Goal: Information Seeking & Learning: Compare options

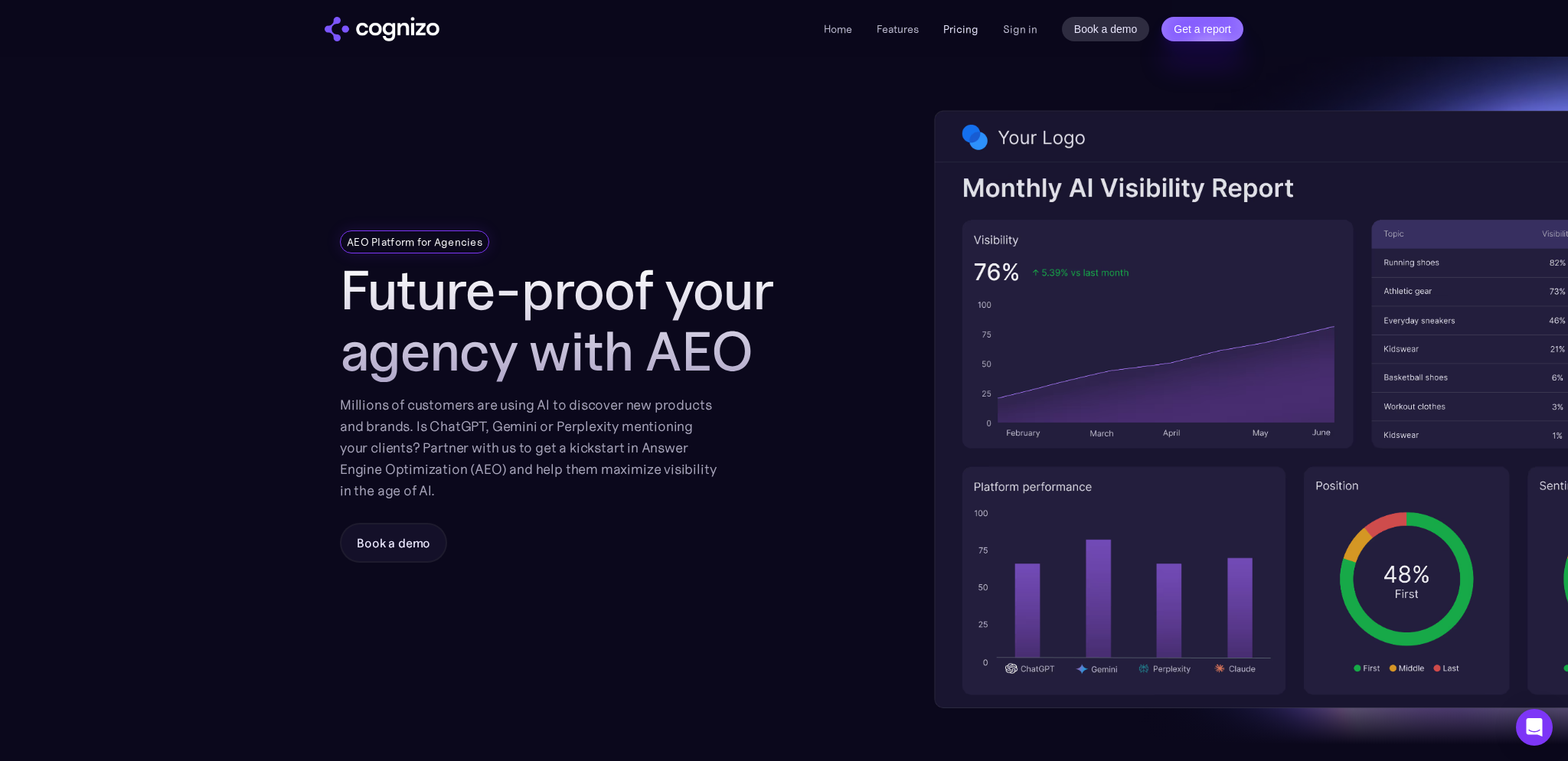
click at [960, 33] on link "Pricing" at bounding box center [961, 29] width 35 height 14
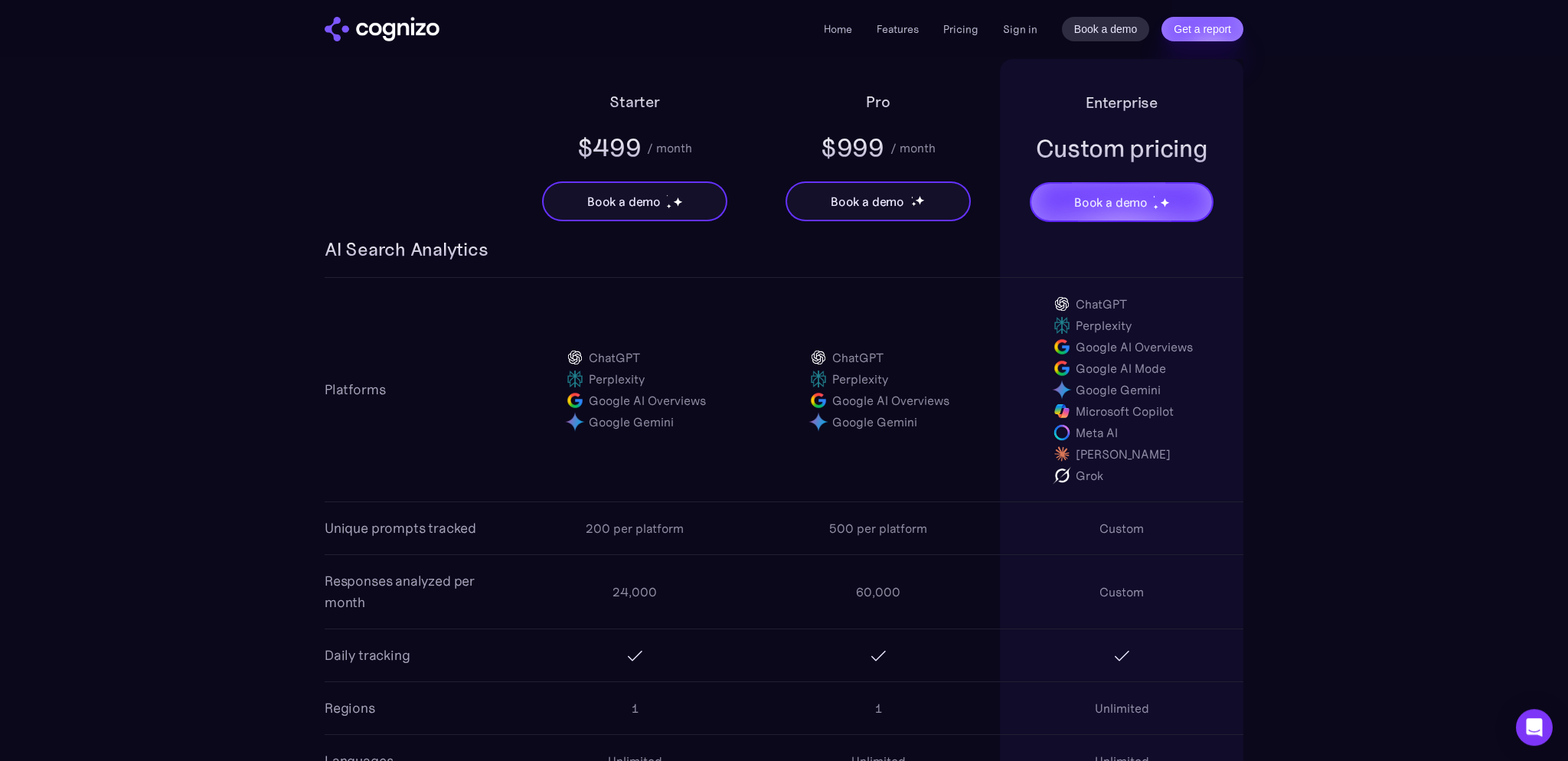
scroll to position [1131, 0]
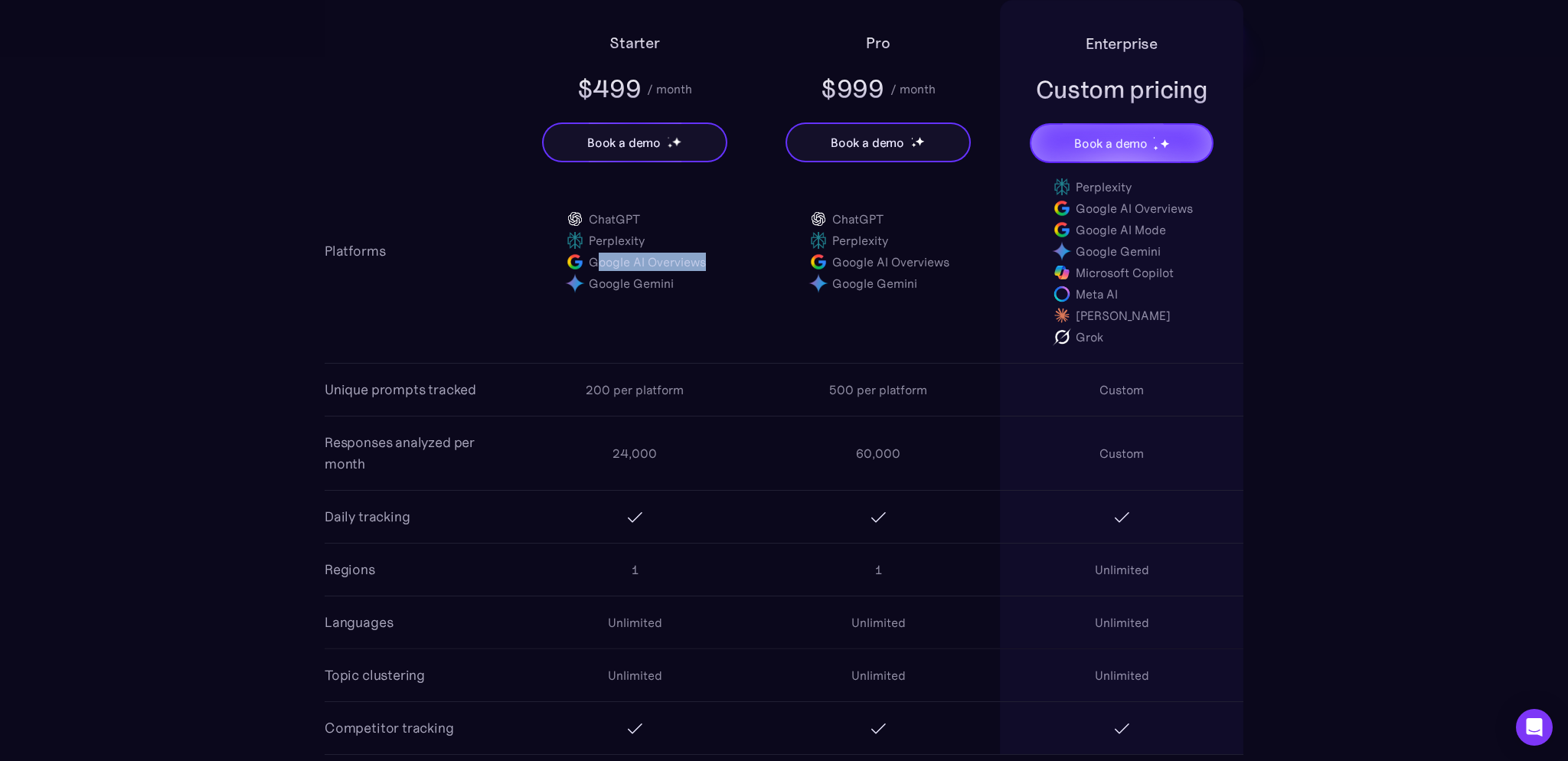
drag, startPoint x: 595, startPoint y: 258, endPoint x: 740, endPoint y: 262, distance: 145.1
click at [740, 262] on div "ChatGPT Perplexity Google AI Overviews Google Gemini" at bounding box center [635, 250] width 244 height 116
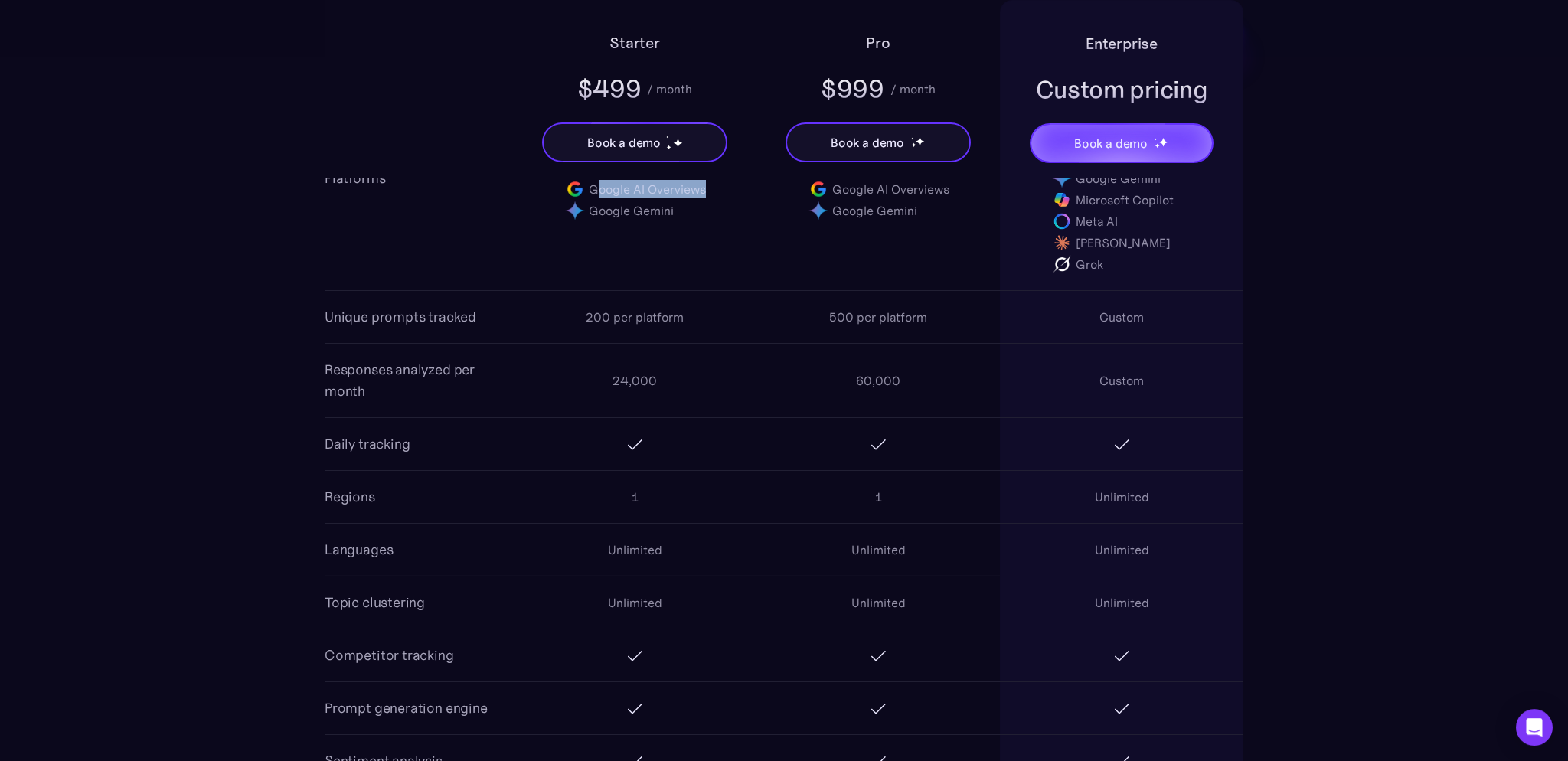
scroll to position [1050, 0]
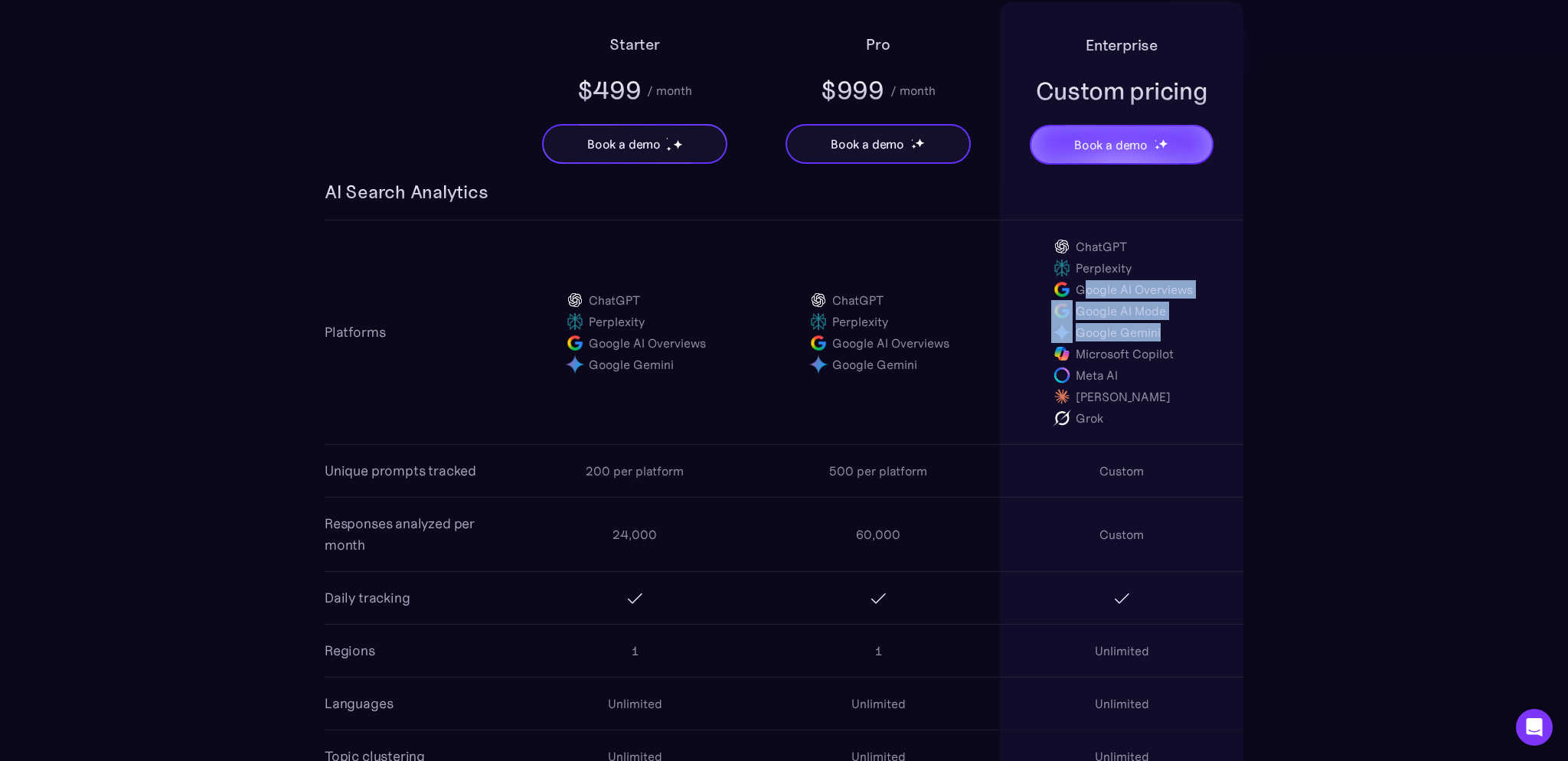
drag, startPoint x: 1083, startPoint y: 286, endPoint x: 1174, endPoint y: 322, distance: 97.9
click at [1174, 322] on div "ChatGPT Perplexity Google AI Overviews Google AI Mode Google Gemini Microsoft C…" at bounding box center [1122, 332] width 141 height 193
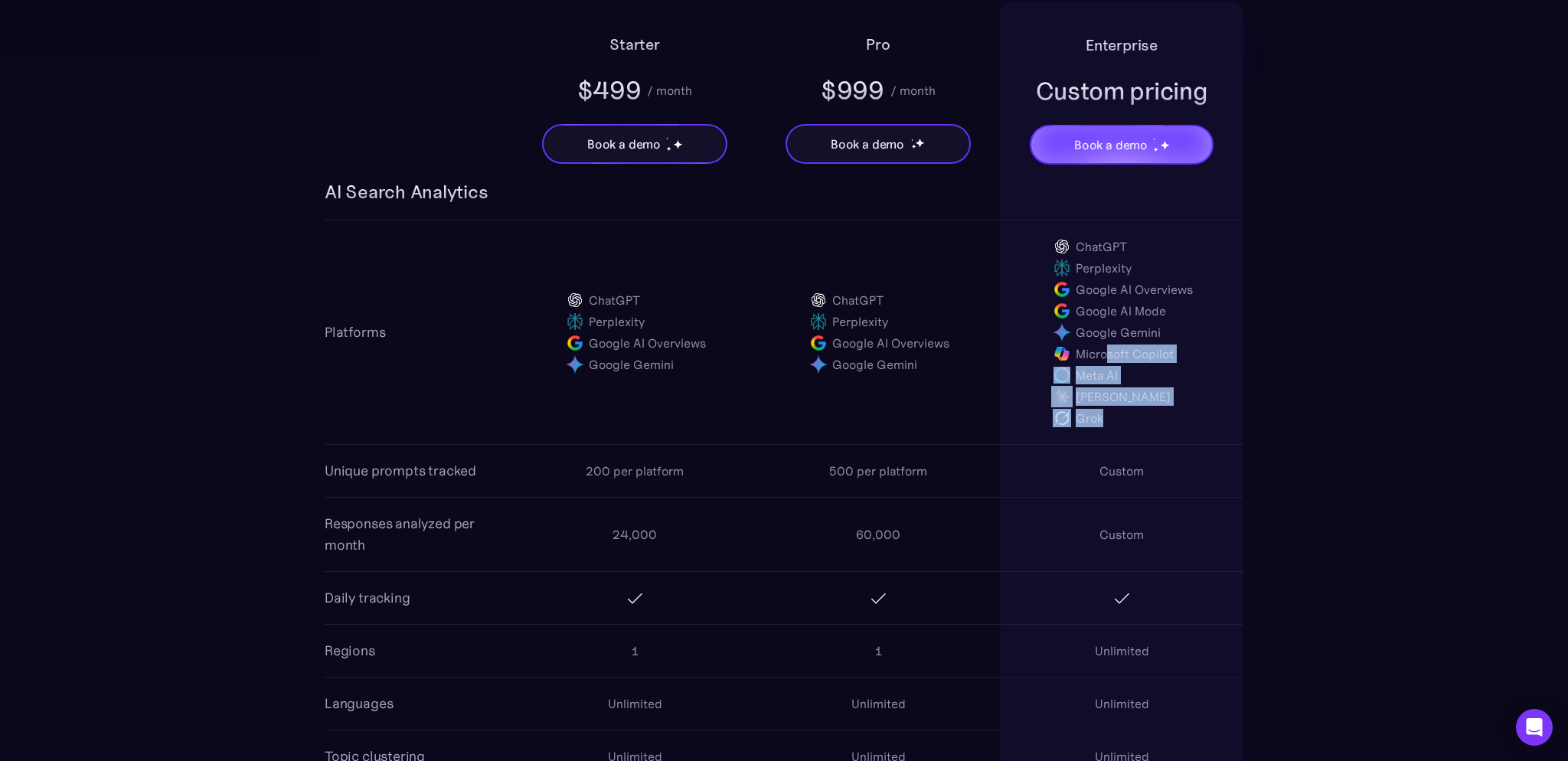
drag, startPoint x: 1110, startPoint y: 352, endPoint x: 1197, endPoint y: 408, distance: 103.5
click at [1197, 408] on div "ChatGPT Perplexity Google AI Overviews Google AI Mode Google Gemini Microsoft C…" at bounding box center [1121, 333] width 244 height 223
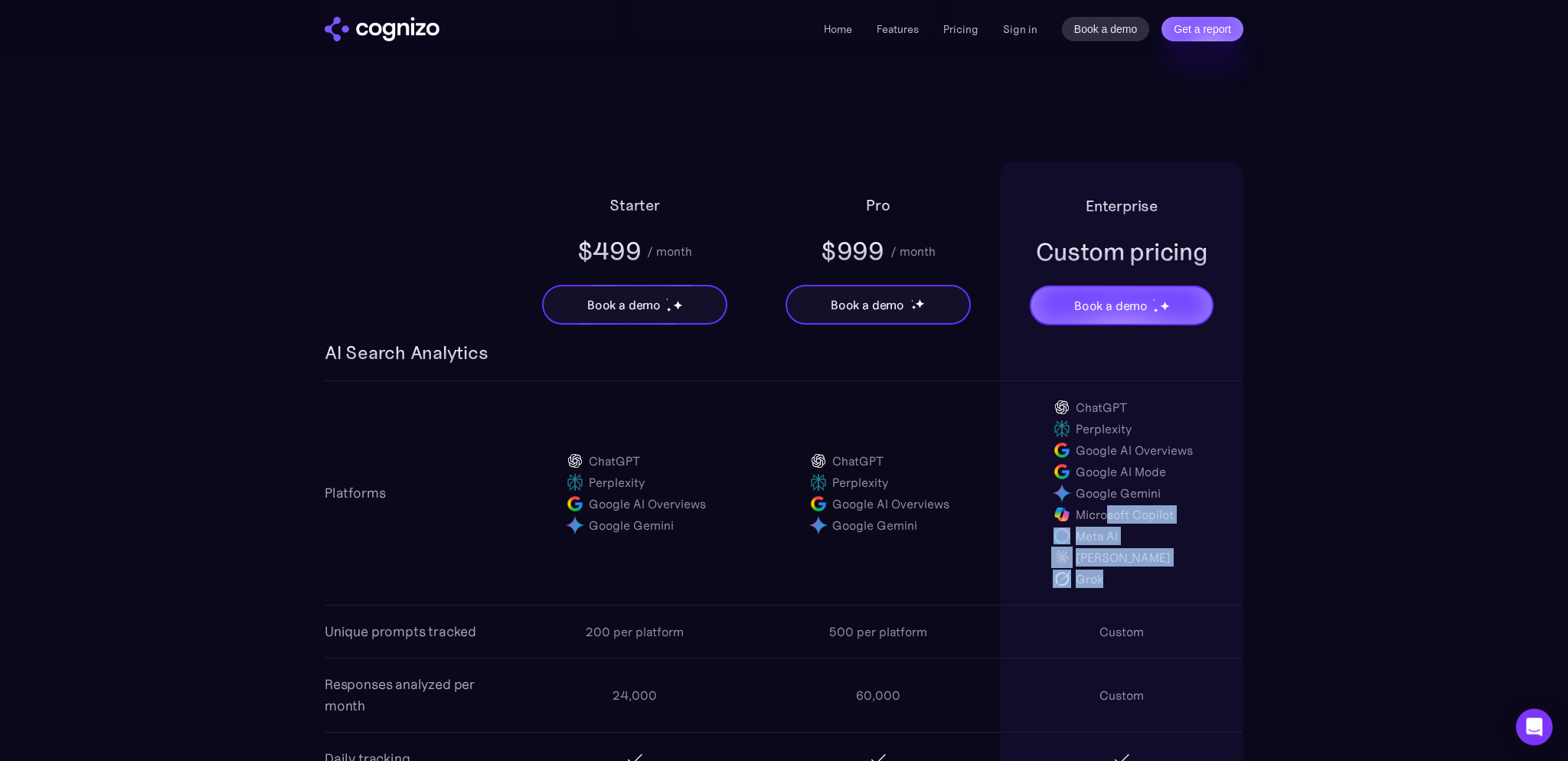
scroll to position [888, 0]
